Goal: Navigation & Orientation: Find specific page/section

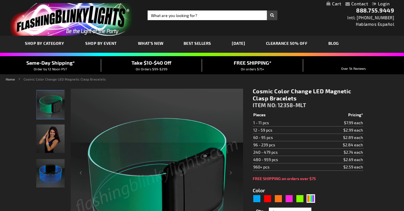
click at [49, 181] on img "Color Change Light Up Cosmic LED Bracelet" at bounding box center [50, 173] width 28 height 28
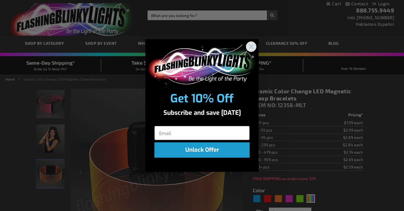
click at [253, 45] on circle "Close dialog" at bounding box center [250, 46] width 9 height 9
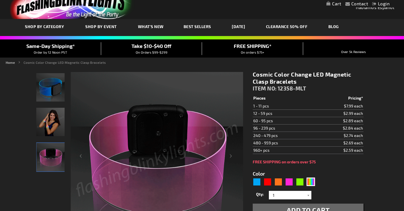
scroll to position [20, 0]
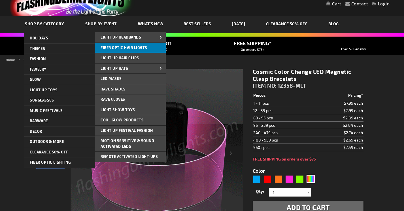
click at [137, 47] on span "Fiber Optic Hair Lights" at bounding box center [124, 47] width 47 height 5
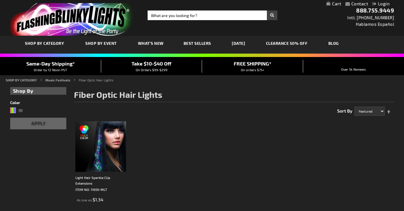
click at [191, 41] on span "Best Sellers" at bounding box center [196, 43] width 27 height 5
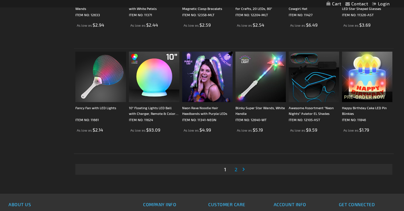
scroll to position [1109, 0]
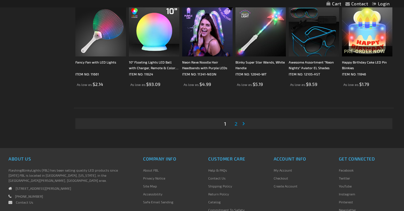
click at [235, 126] on link "Page 2" at bounding box center [235, 123] width 5 height 8
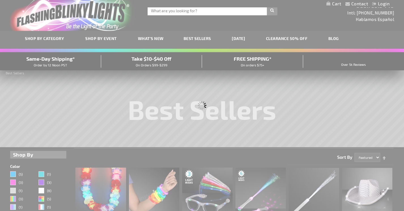
scroll to position [0, 0]
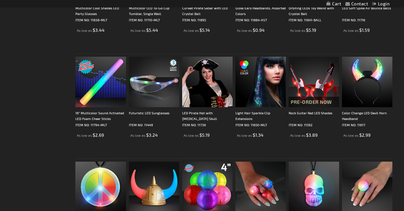
scroll to position [751, 0]
